Goal: Information Seeking & Learning: Learn about a topic

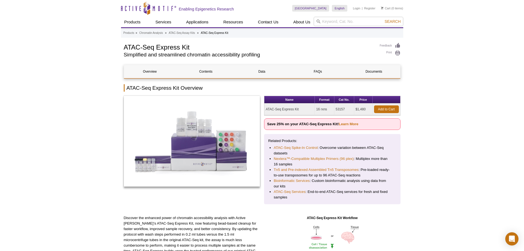
click at [185, 30] on div "Products » Chromatin Analysis » ATAC-Seq Assay Kits » ATAC-Seq Express Kit" at bounding box center [262, 33] width 282 height 9
click at [184, 31] on link "ATAC-Seq Assay Kits" at bounding box center [182, 33] width 26 height 5
